Goal: Information Seeking & Learning: Learn about a topic

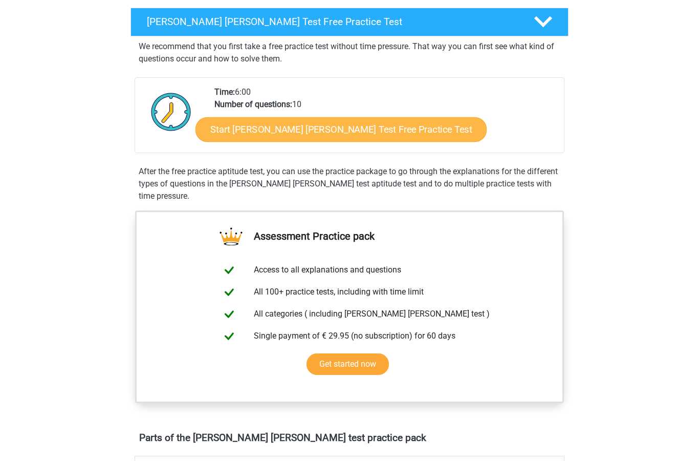
scroll to position [161, 0]
click at [339, 139] on link "Start Watson Glaser Test Free Practice Test" at bounding box center [341, 129] width 291 height 25
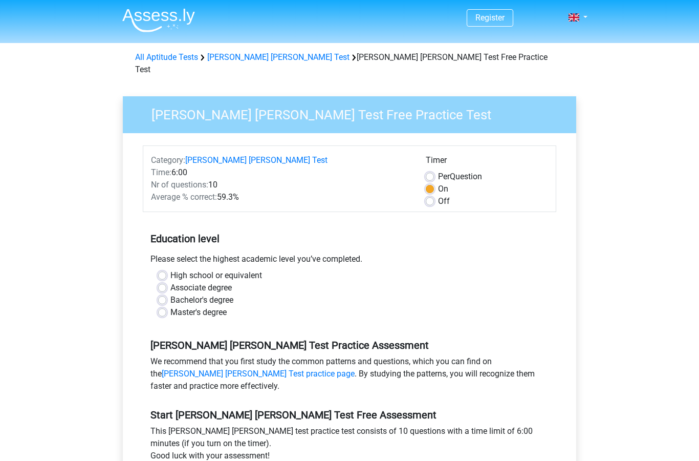
click at [170, 294] on label "Bachelor's degree" at bounding box center [201, 300] width 63 height 12
click at [163, 294] on input "Bachelor's degree" at bounding box center [162, 299] width 8 height 10
radio input "true"
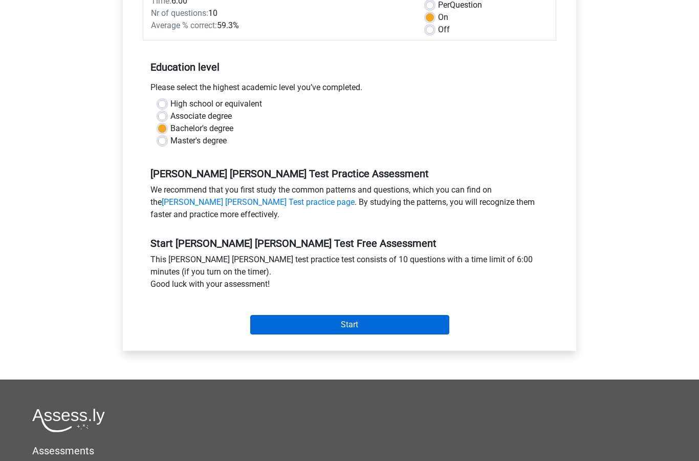
click at [350, 315] on input "Start" at bounding box center [349, 324] width 199 height 19
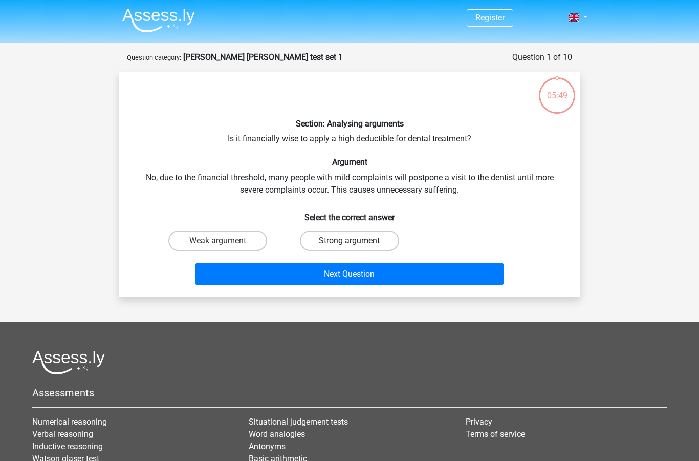
click at [336, 239] on label "Strong argument" at bounding box center [349, 240] width 99 height 20
click at [350, 241] on input "Strong argument" at bounding box center [353, 244] width 7 height 7
radio input "true"
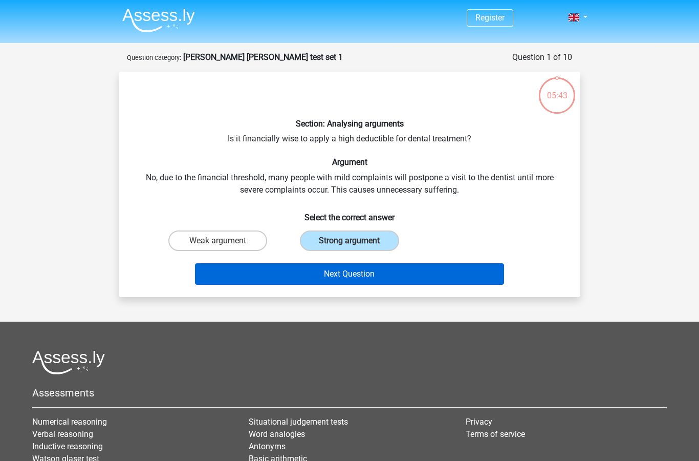
click at [303, 282] on button "Next Question" at bounding box center [350, 274] width 310 height 22
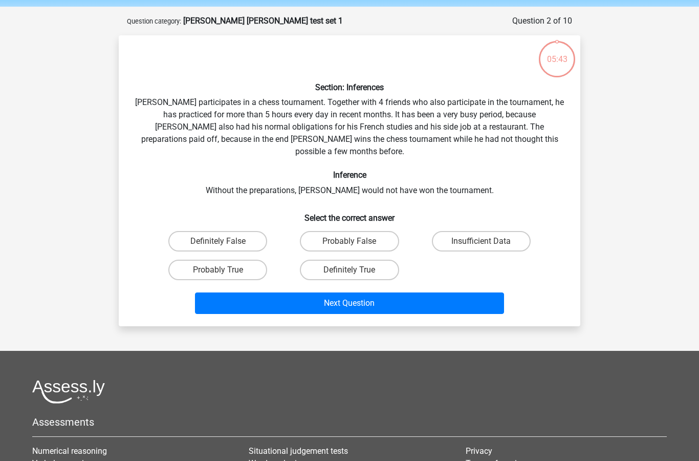
scroll to position [51, 0]
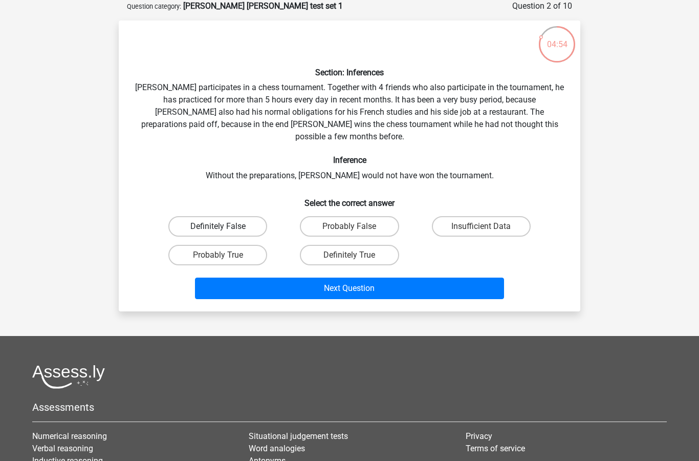
click at [240, 216] on label "Definitely False" at bounding box center [217, 226] width 99 height 20
click at [225, 226] on input "Definitely False" at bounding box center [221, 229] width 7 height 7
radio input "true"
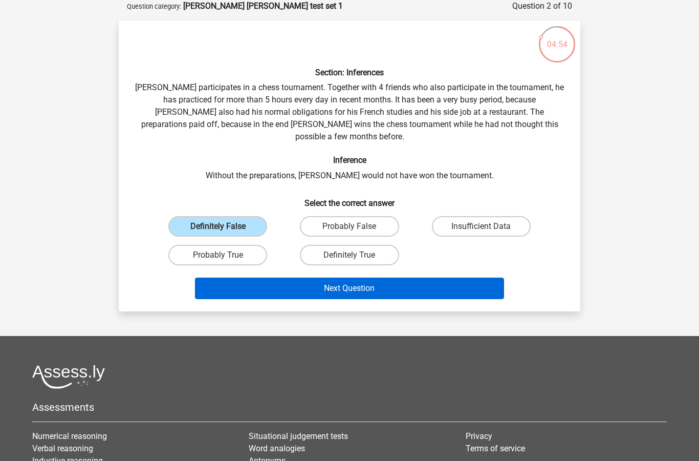
click at [338, 281] on button "Next Question" at bounding box center [350, 288] width 310 height 22
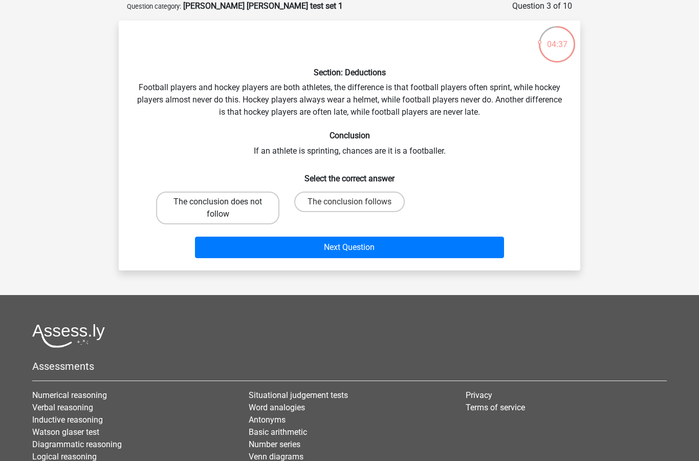
click at [245, 216] on label "The conclusion does not follow" at bounding box center [217, 207] width 123 height 33
click at [225, 208] on input "The conclusion does not follow" at bounding box center [221, 205] width 7 height 7
radio input "true"
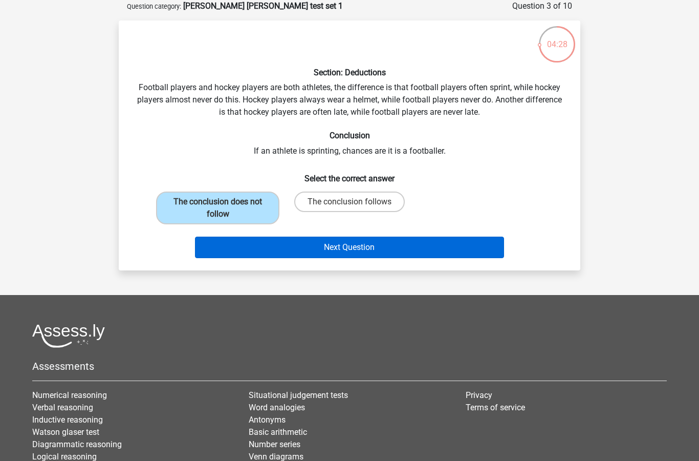
click at [351, 249] on button "Next Question" at bounding box center [350, 248] width 310 height 22
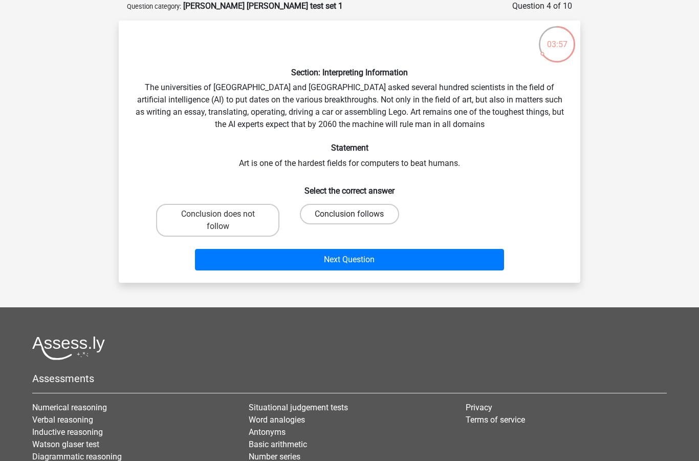
click at [358, 205] on label "Conclusion follows" at bounding box center [349, 214] width 99 height 20
click at [356, 214] on input "Conclusion follows" at bounding box center [353, 217] width 7 height 7
radio input "true"
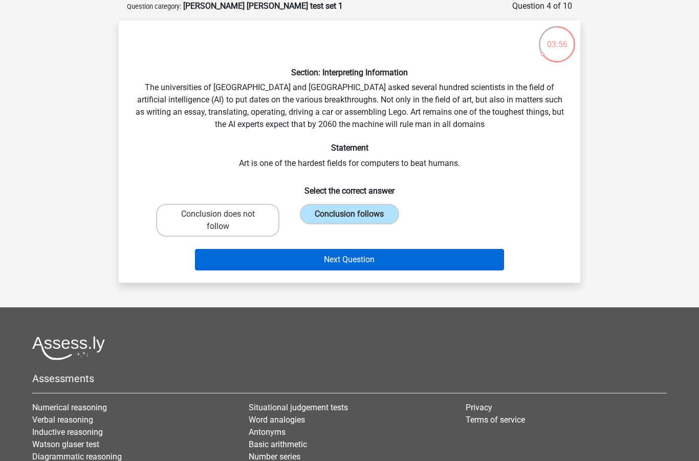
click at [357, 258] on button "Next Question" at bounding box center [350, 260] width 310 height 22
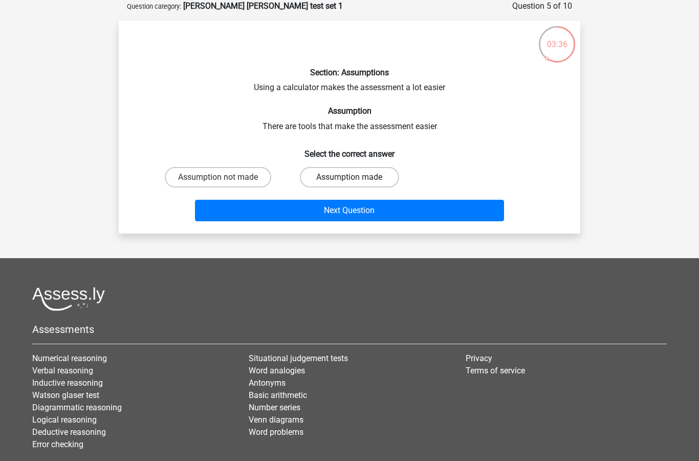
click at [364, 172] on label "Assumption made" at bounding box center [349, 177] width 99 height 20
click at [356, 177] on input "Assumption made" at bounding box center [353, 180] width 7 height 7
radio input "true"
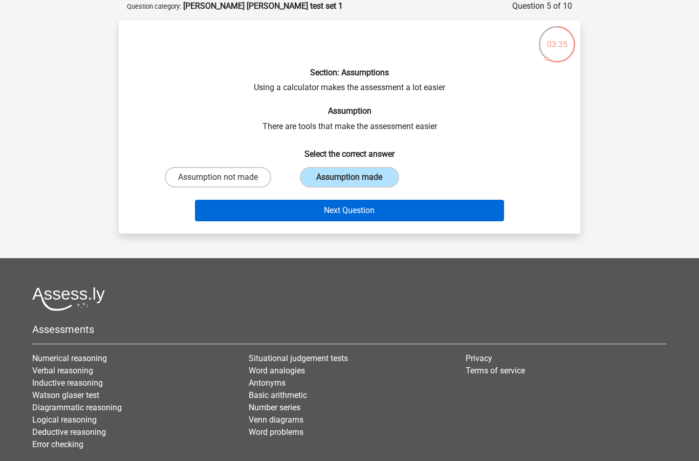
click at [362, 201] on button "Next Question" at bounding box center [350, 211] width 310 height 22
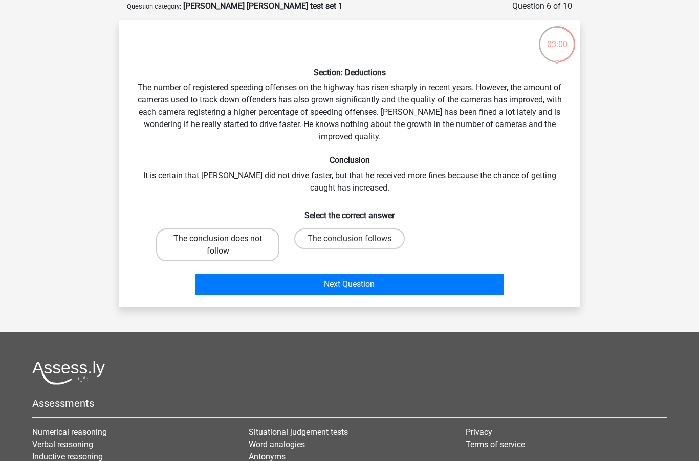
click at [212, 255] on label "The conclusion does not follow" at bounding box center [217, 244] width 123 height 33
click at [218, 245] on input "The conclusion does not follow" at bounding box center [221, 242] width 7 height 7
radio input "true"
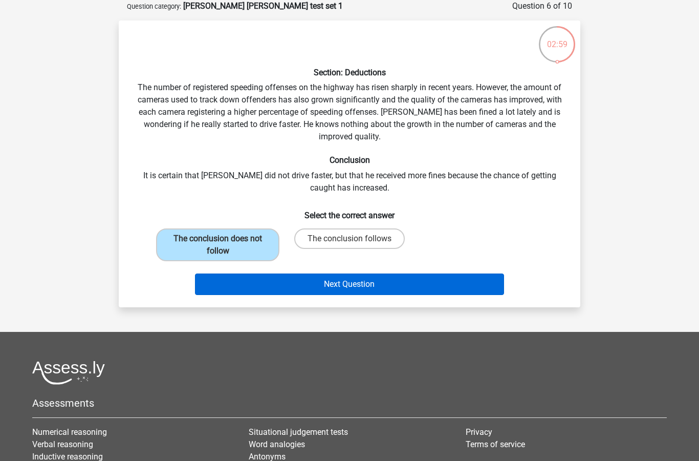
click at [287, 280] on button "Next Question" at bounding box center [350, 284] width 310 height 22
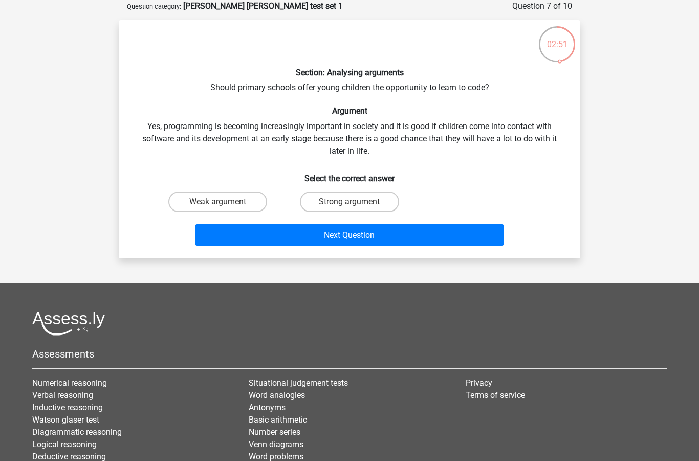
click at [337, 189] on div "Strong argument" at bounding box center [350, 201] width 132 height 29
click at [343, 203] on label "Strong argument" at bounding box center [349, 201] width 99 height 20
click at [350, 203] on input "Strong argument" at bounding box center [353, 205] width 7 height 7
radio input "true"
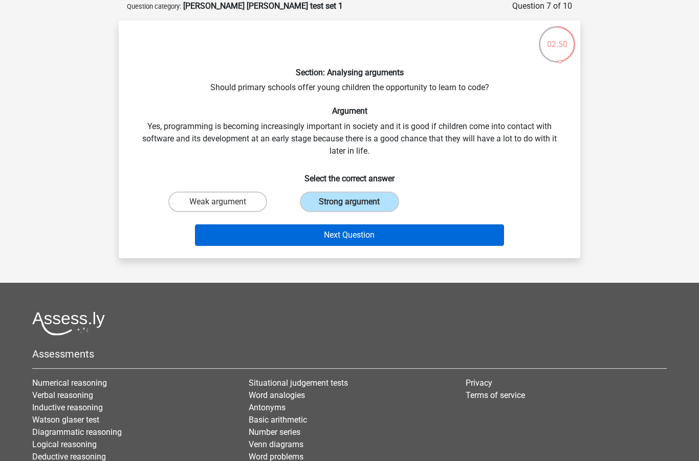
click at [344, 230] on button "Next Question" at bounding box center [350, 235] width 310 height 22
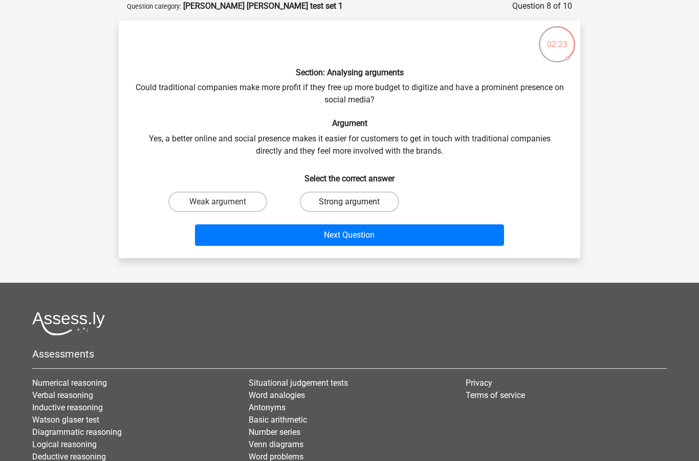
click at [341, 210] on label "Strong argument" at bounding box center [349, 201] width 99 height 20
click at [350, 208] on input "Strong argument" at bounding box center [353, 205] width 7 height 7
radio input "true"
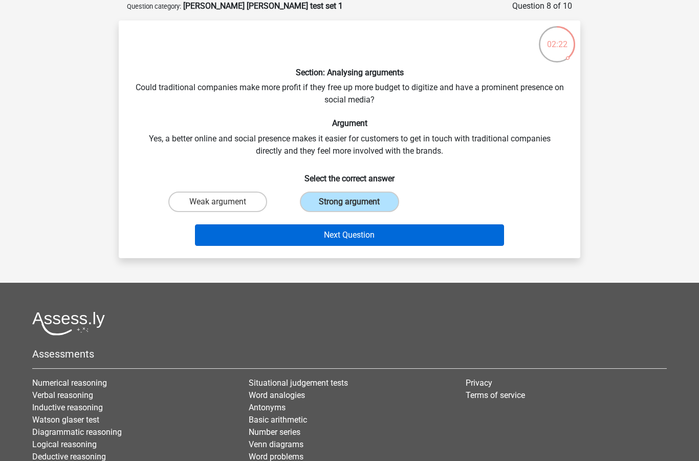
click at [340, 226] on button "Next Question" at bounding box center [350, 235] width 310 height 22
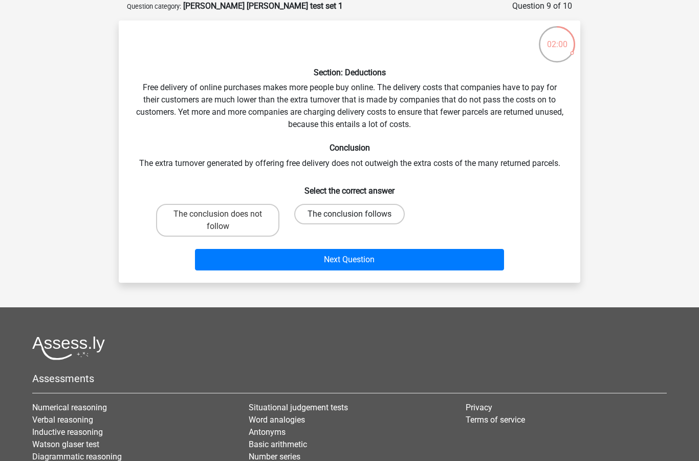
click at [341, 213] on label "The conclusion follows" at bounding box center [349, 214] width 111 height 20
click at [350, 214] on input "The conclusion follows" at bounding box center [353, 217] width 7 height 7
radio input "true"
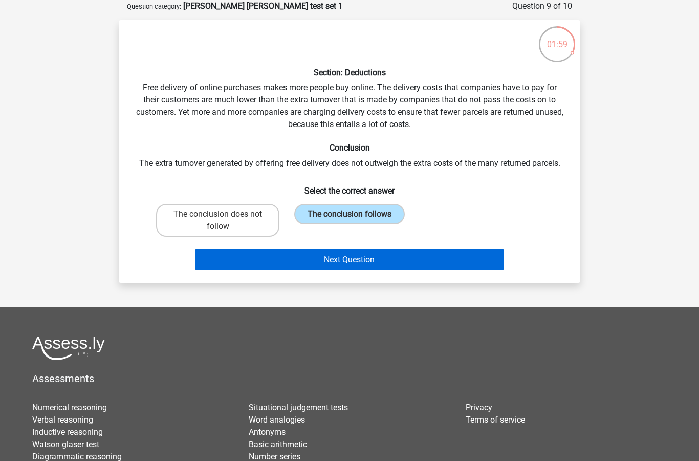
click at [348, 263] on button "Next Question" at bounding box center [350, 260] width 310 height 22
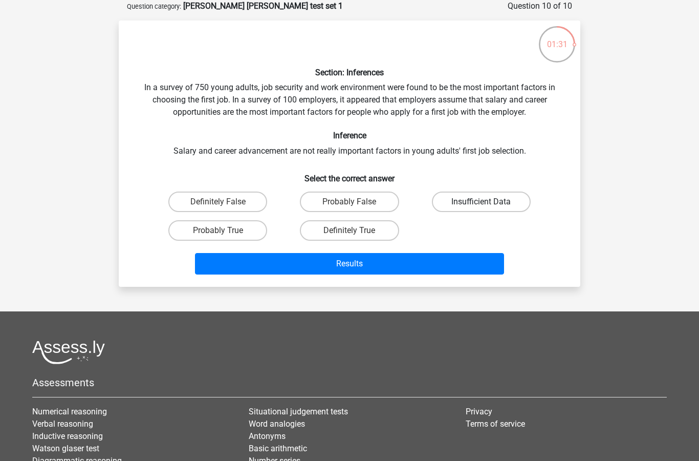
click at [449, 203] on label "Insufficient Data" at bounding box center [481, 201] width 99 height 20
click at [481, 203] on input "Insufficient Data" at bounding box center [484, 205] width 7 height 7
radio input "true"
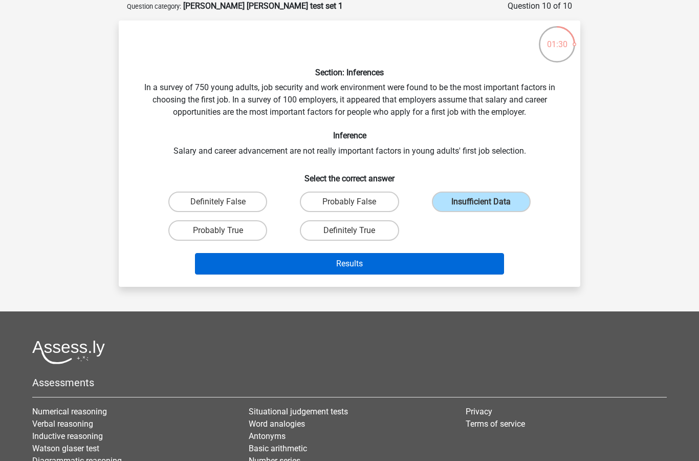
click at [391, 269] on button "Results" at bounding box center [350, 264] width 310 height 22
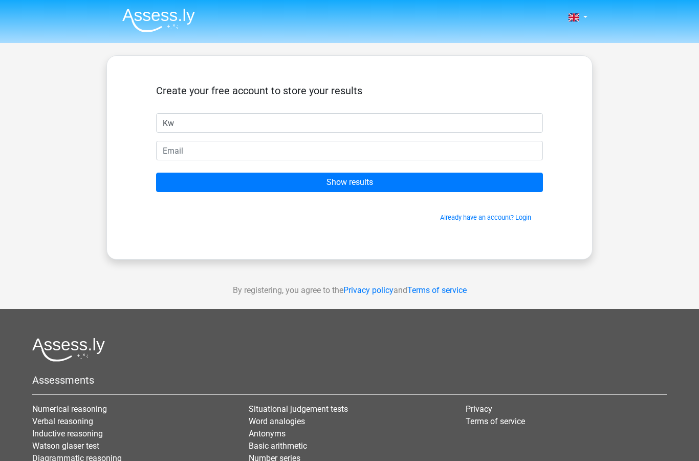
type input "K"
type input "Khejahra"
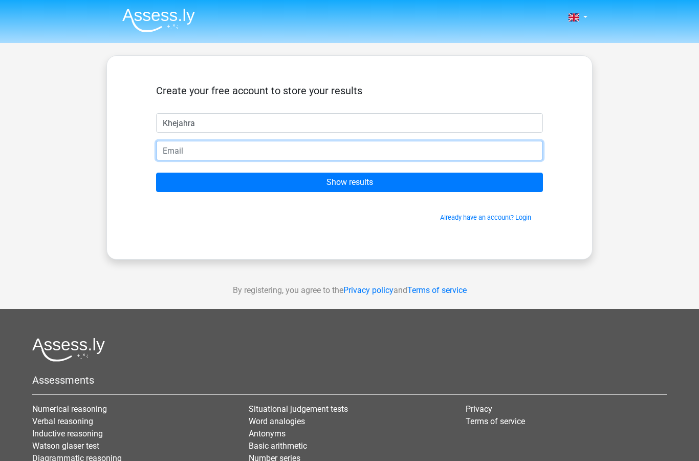
click at [300, 148] on input "email" at bounding box center [349, 150] width 387 height 19
type input "khejahra@hotmail.com"
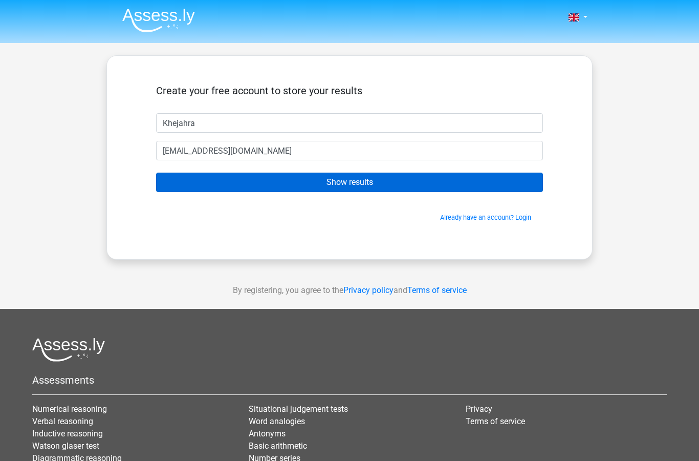
click at [337, 184] on input "Show results" at bounding box center [349, 182] width 387 height 19
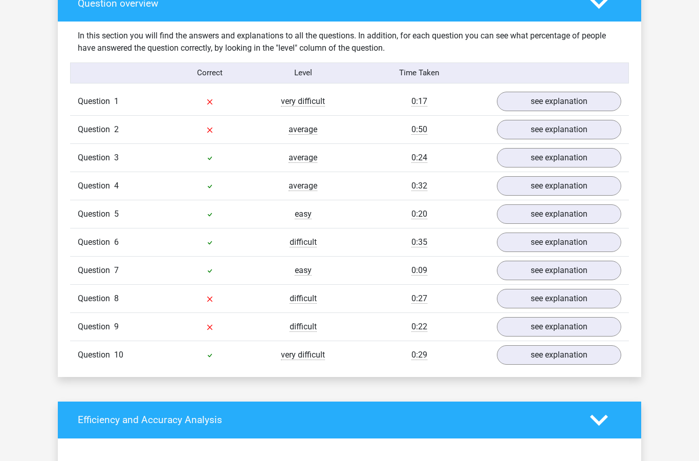
scroll to position [781, 0]
click at [550, 127] on link "see explanation" at bounding box center [559, 129] width 143 height 23
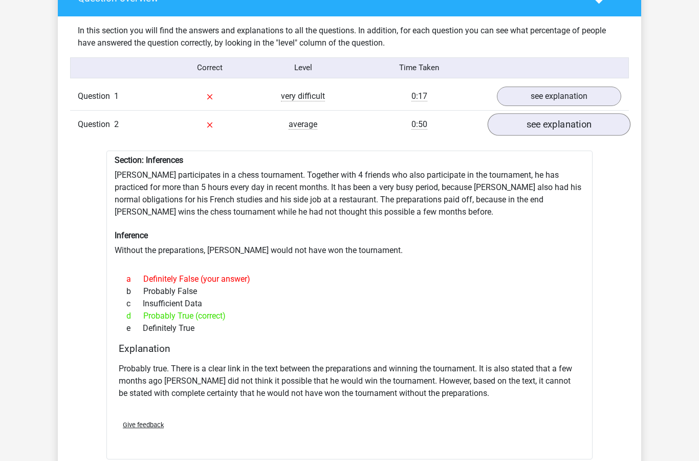
scroll to position [786, 0]
click at [506, 122] on link "see explanation" at bounding box center [559, 124] width 143 height 23
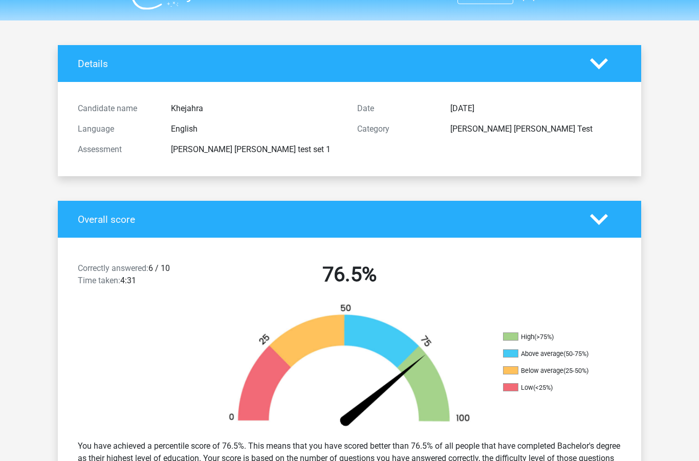
scroll to position [0, 0]
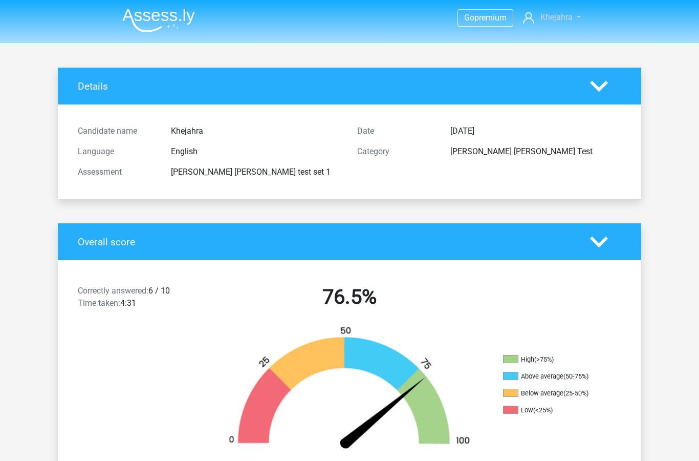
click at [554, 17] on span "Khejahra" at bounding box center [557, 17] width 32 height 10
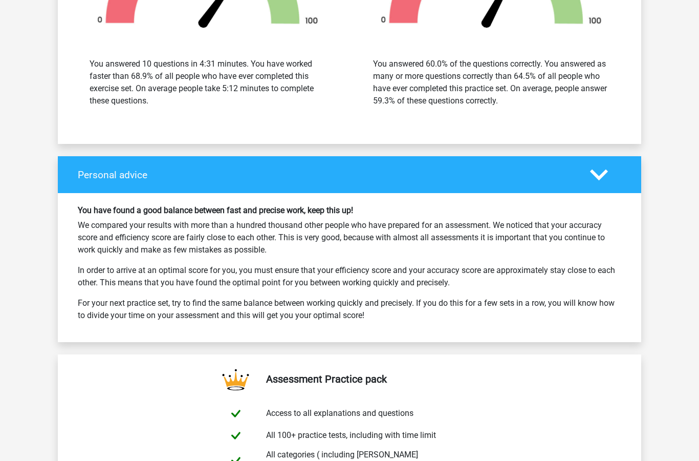
scroll to position [1658, 0]
